Goal: Obtain resource: Obtain resource

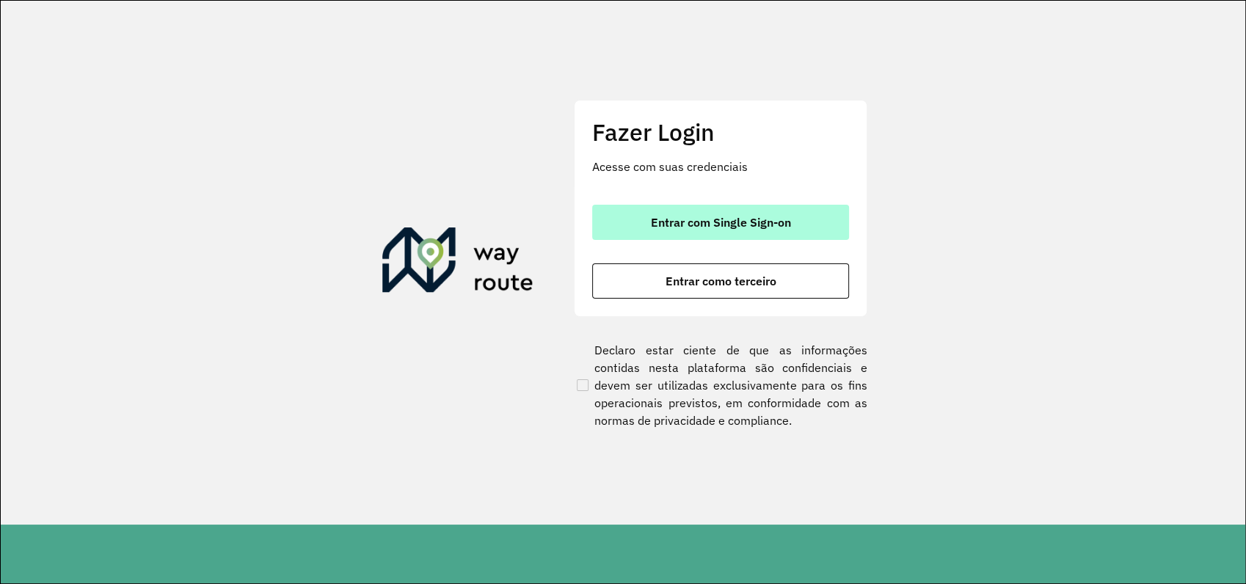
click at [730, 231] on button "Entrar com Single Sign-on" at bounding box center [720, 222] width 257 height 35
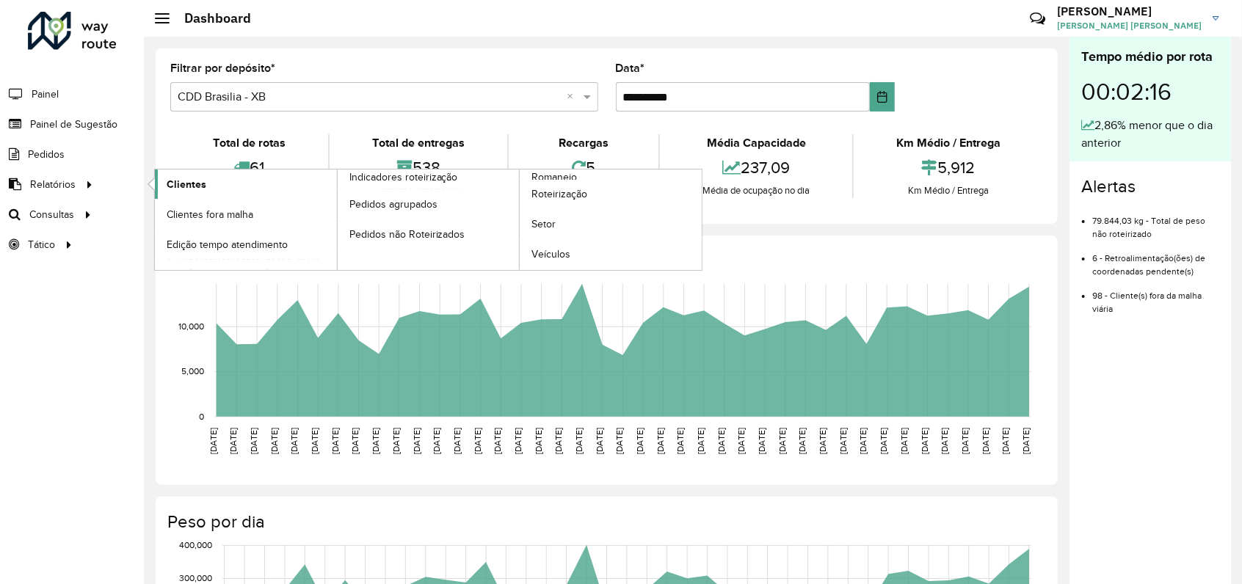
click at [175, 181] on span "Clientes" at bounding box center [187, 184] width 40 height 15
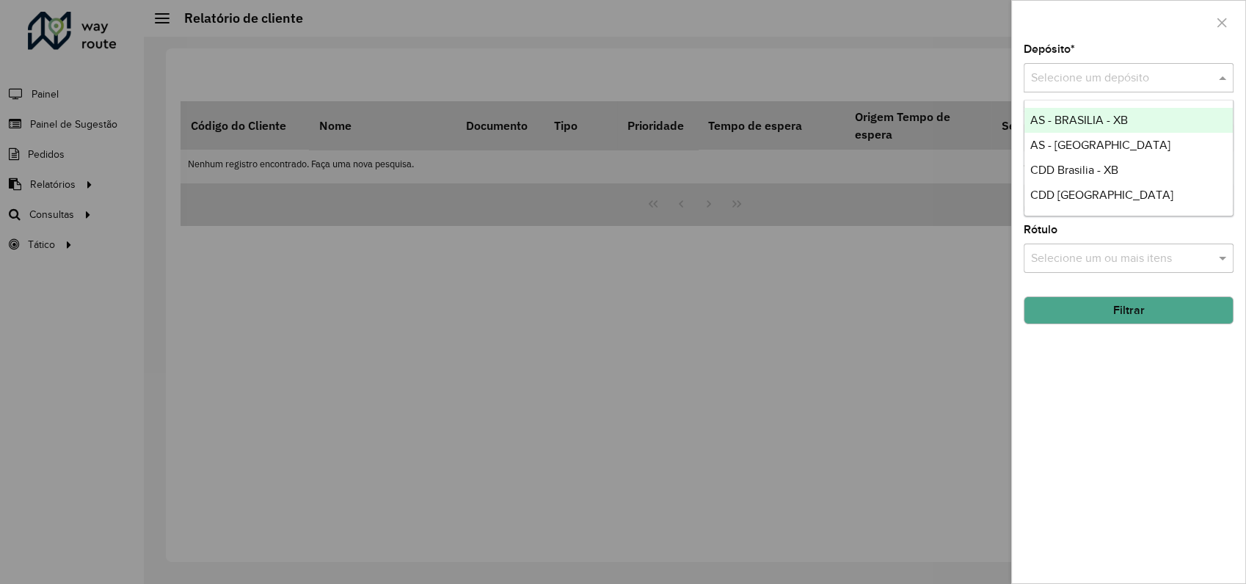
click at [1097, 82] on input "text" at bounding box center [1114, 79] width 166 height 18
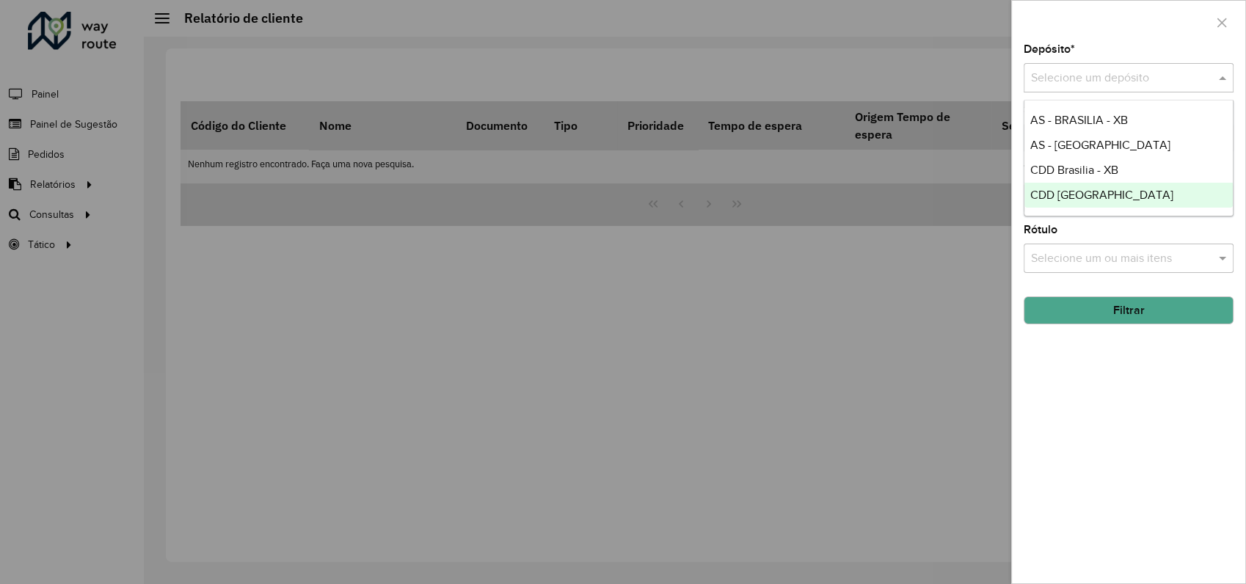
click at [1084, 192] on span "CDD [GEOGRAPHIC_DATA]" at bounding box center [1102, 195] width 143 height 12
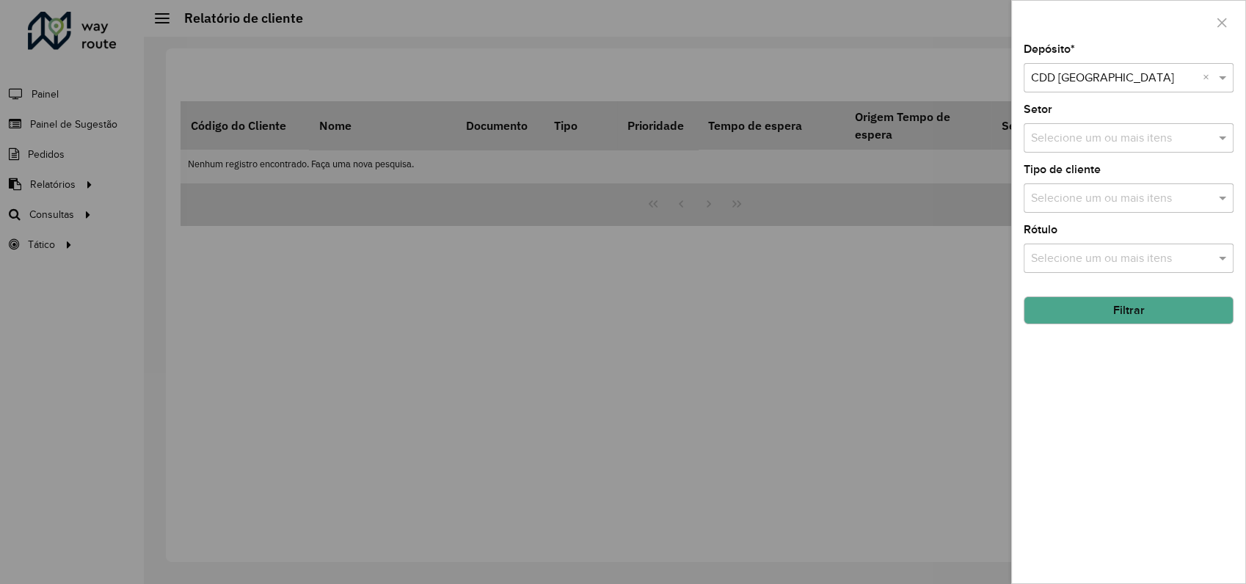
click at [1116, 200] on input "text" at bounding box center [1122, 199] width 188 height 18
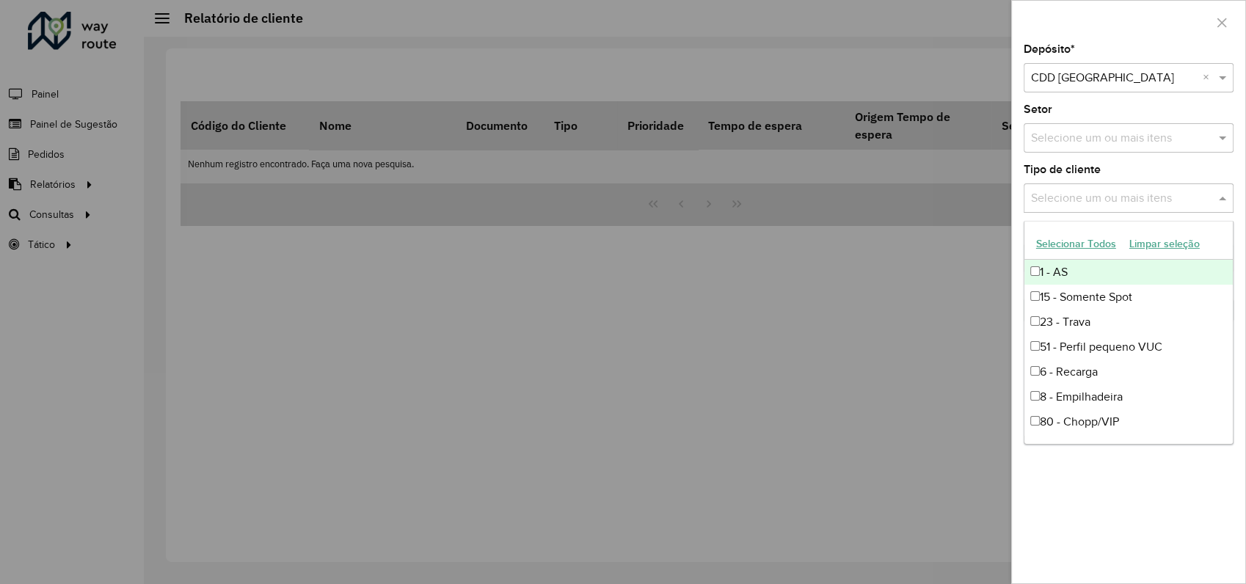
click at [1117, 190] on input "text" at bounding box center [1122, 199] width 188 height 18
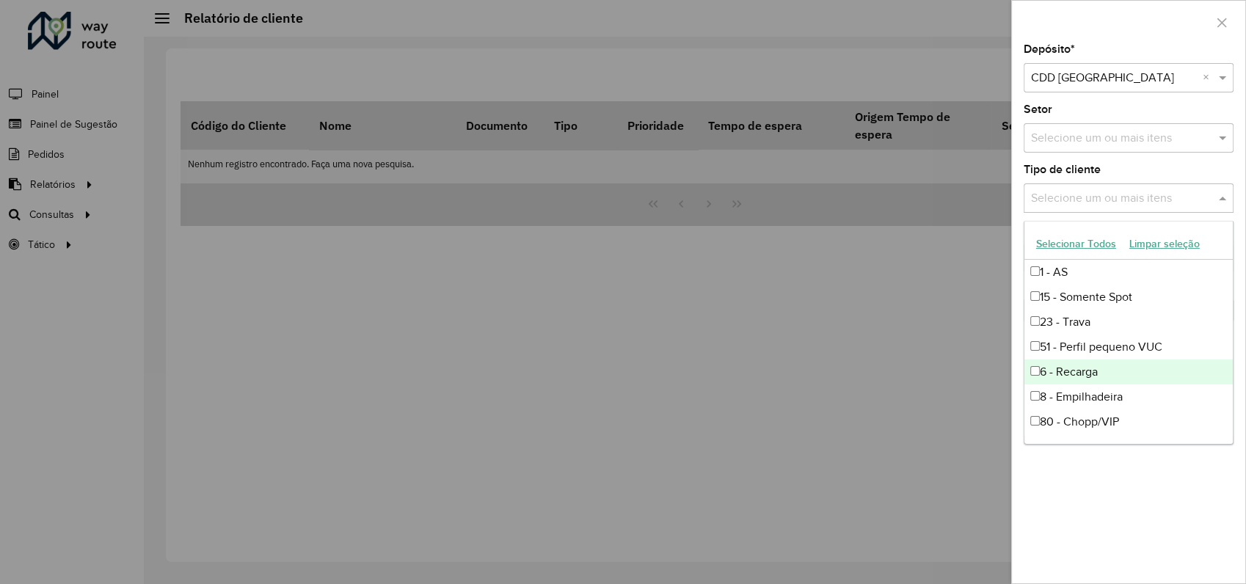
click at [1142, 516] on div "Depósito * Selecione um depósito × CDD Rondonópolis × Setor Selecione um ou mai…" at bounding box center [1128, 314] width 233 height 540
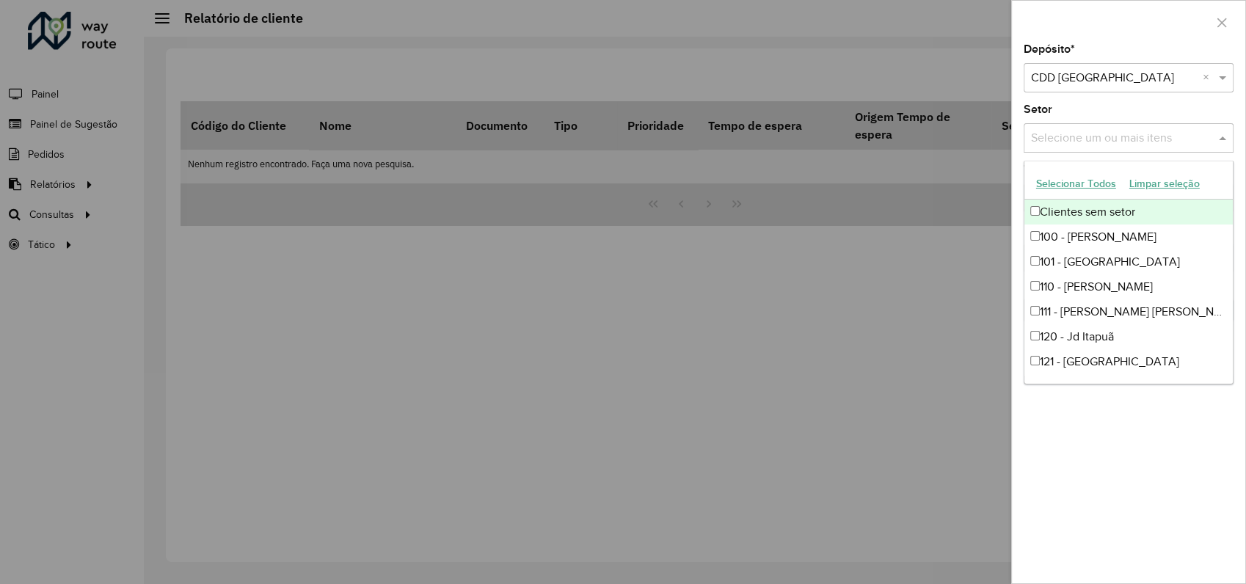
click at [1075, 137] on input "text" at bounding box center [1122, 139] width 188 height 18
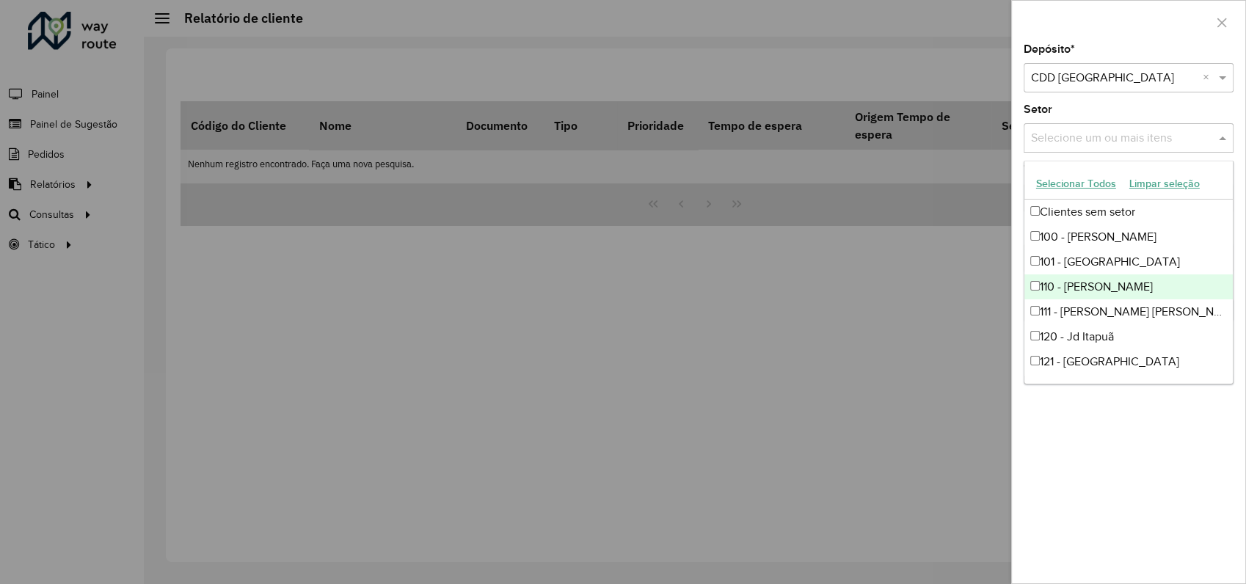
click at [1121, 432] on div "Depósito * Selecione um depósito × CDD Rondonópolis × Setor Selecione um ou mai…" at bounding box center [1128, 314] width 233 height 540
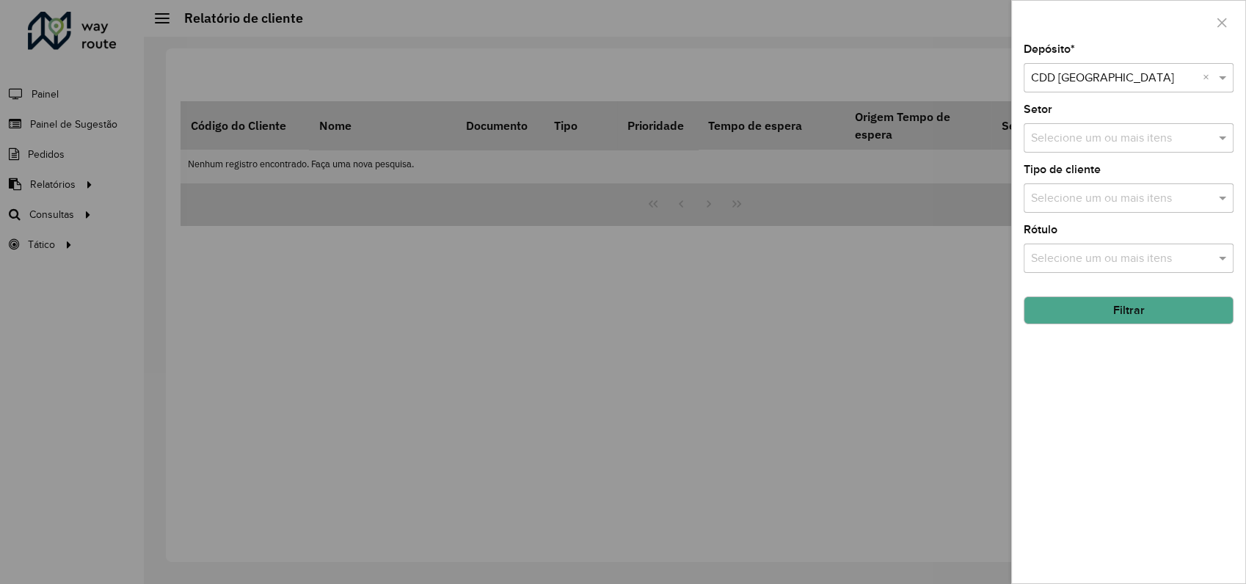
click at [1115, 308] on button "Filtrar" at bounding box center [1129, 311] width 210 height 28
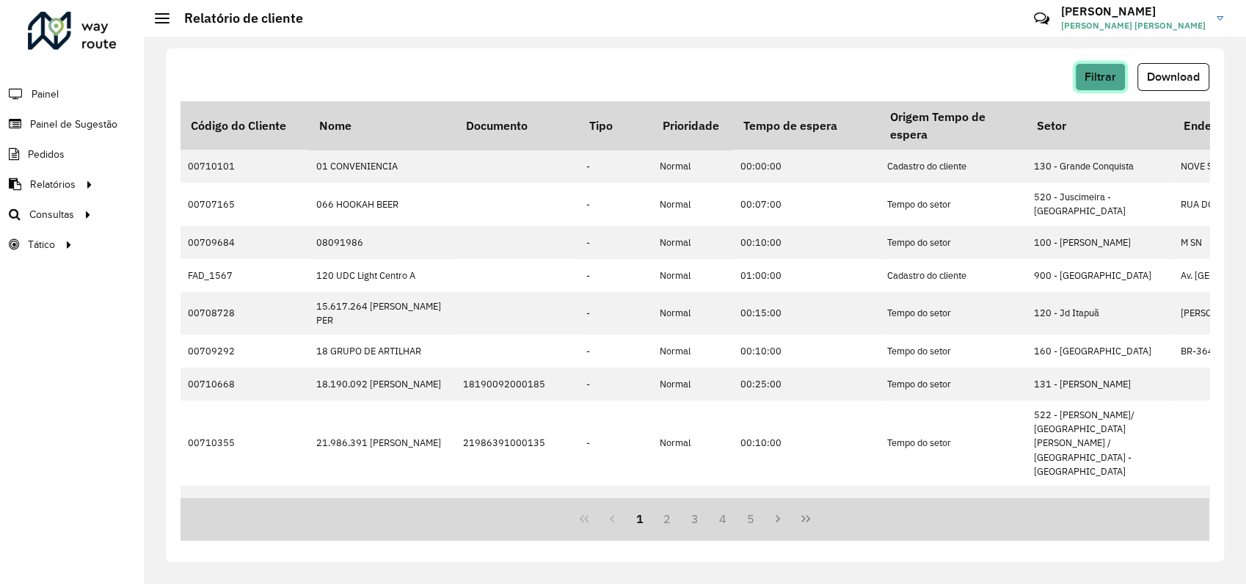
click at [1097, 74] on span "Filtrar" at bounding box center [1101, 76] width 32 height 12
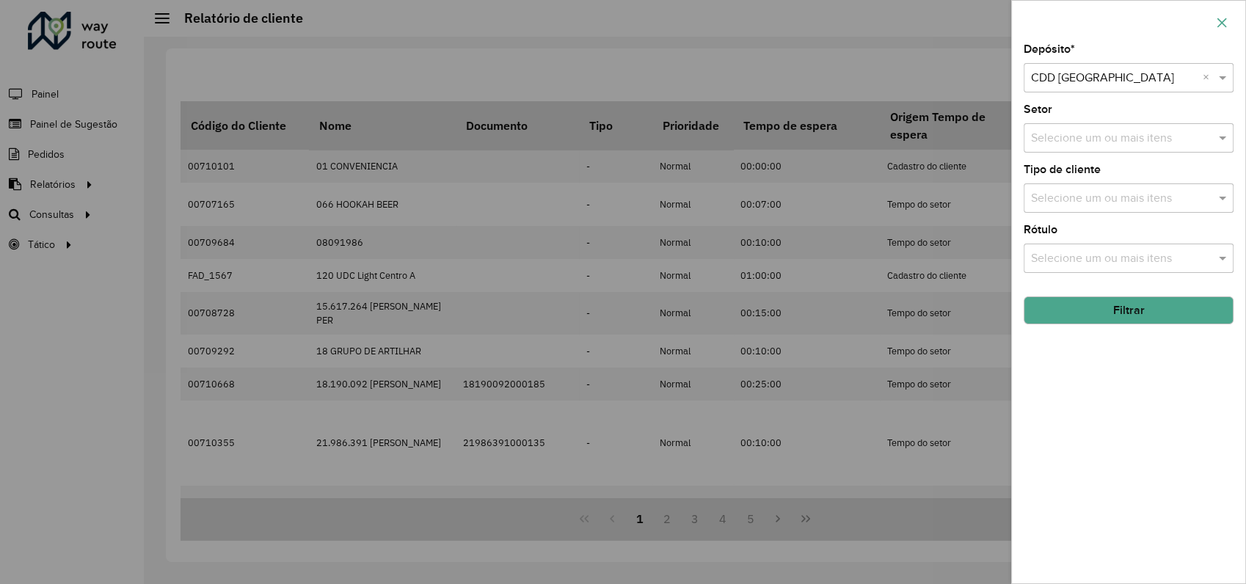
click at [1221, 23] on icon "button" at bounding box center [1223, 23] width 10 height 10
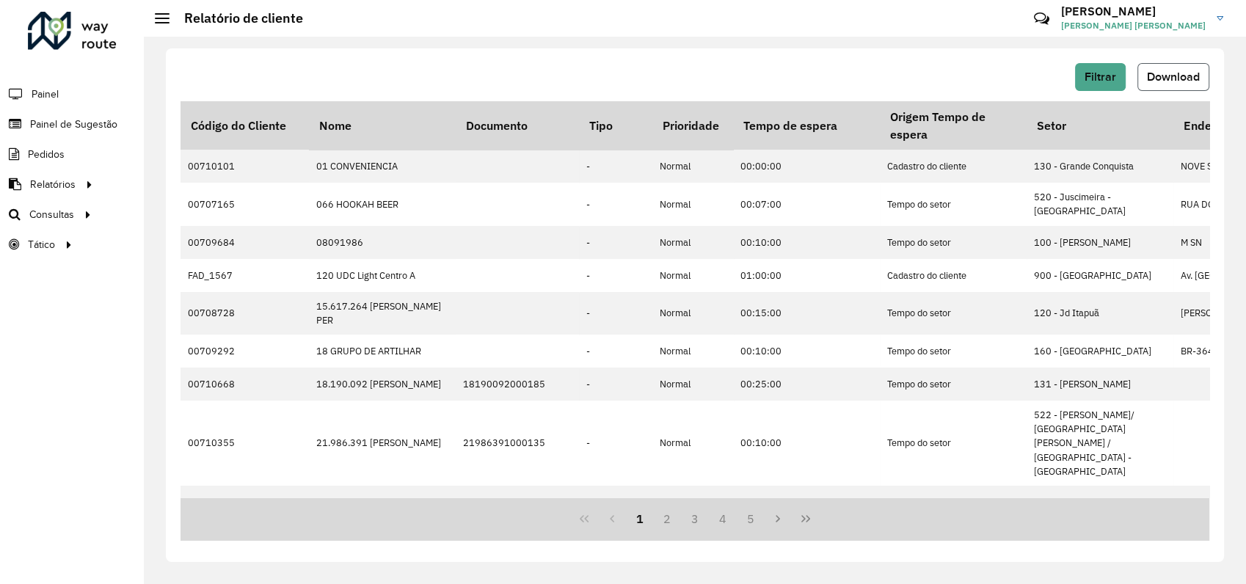
click at [1171, 76] on span "Download" at bounding box center [1173, 76] width 53 height 12
